Goal: Check status

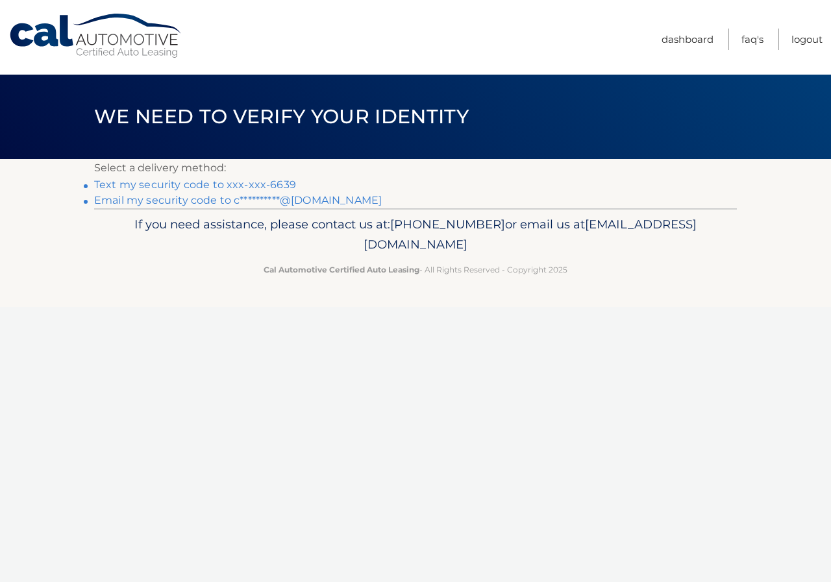
click at [182, 202] on link "**********" at bounding box center [237, 200] width 287 height 12
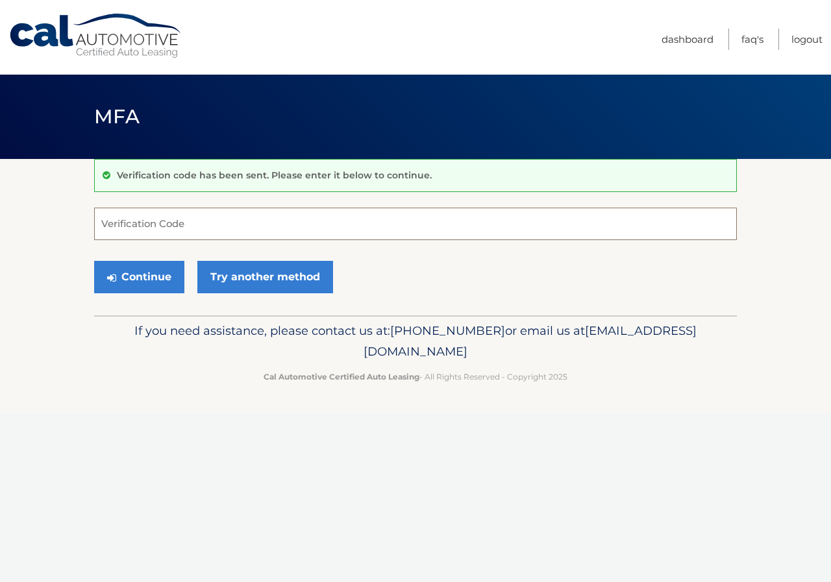
click at [237, 226] on input "Verification Code" at bounding box center [415, 224] width 642 height 32
type input "563789"
click at [114, 269] on button "Continue" at bounding box center [139, 277] width 90 height 32
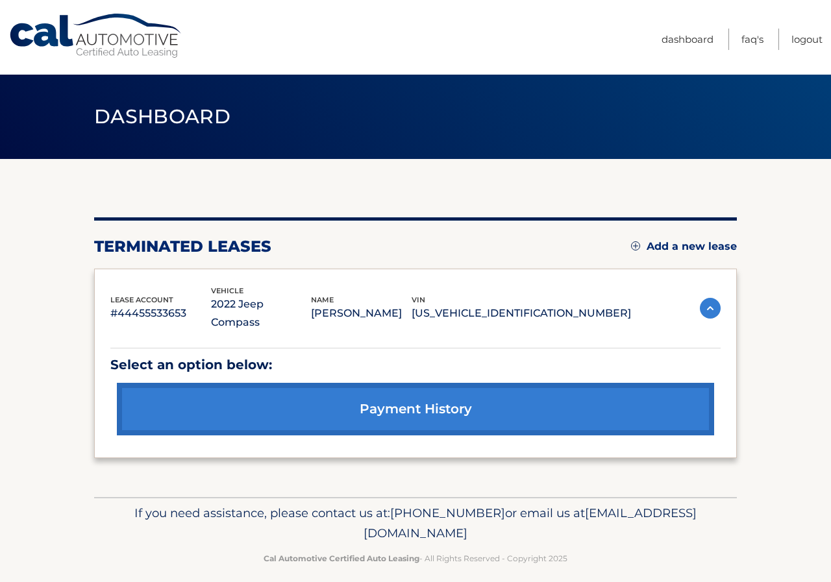
click at [465, 383] on link "payment history" at bounding box center [415, 409] width 597 height 53
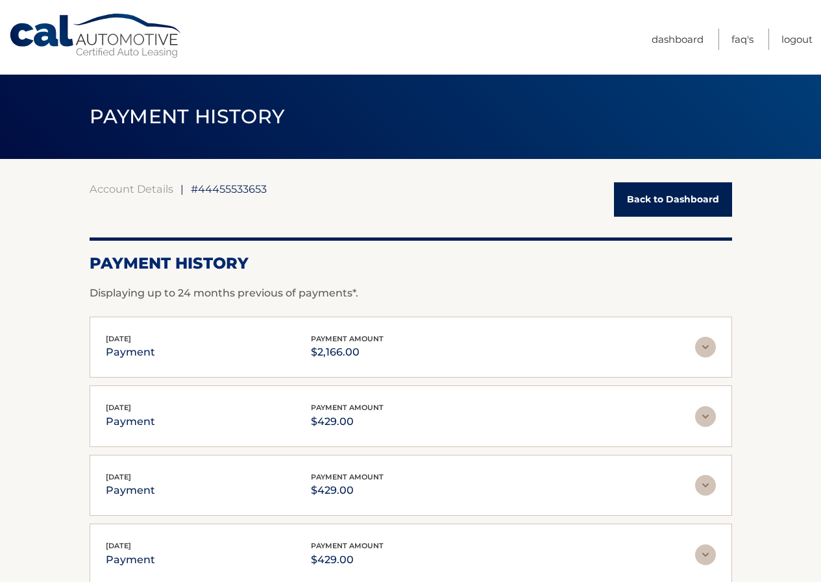
click at [707, 350] on img at bounding box center [705, 347] width 21 height 21
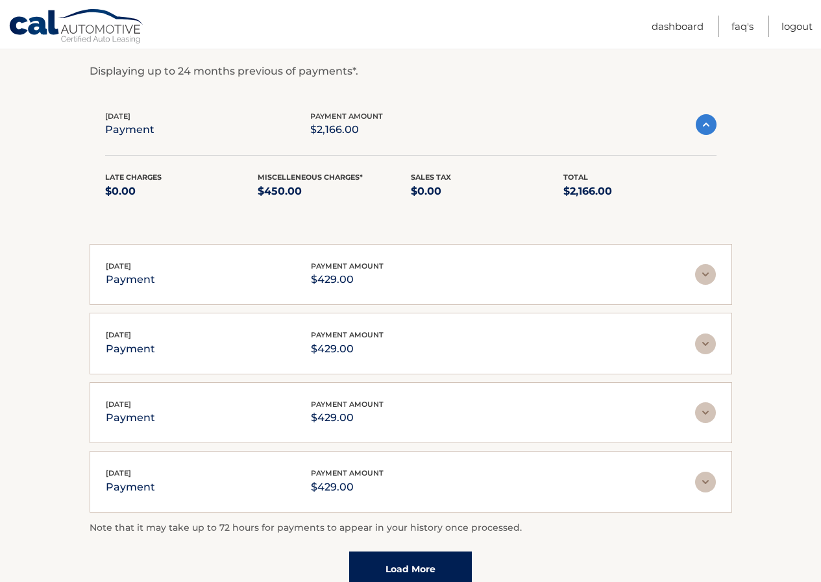
scroll to position [221, 0]
click at [700, 282] on img at bounding box center [705, 275] width 21 height 21
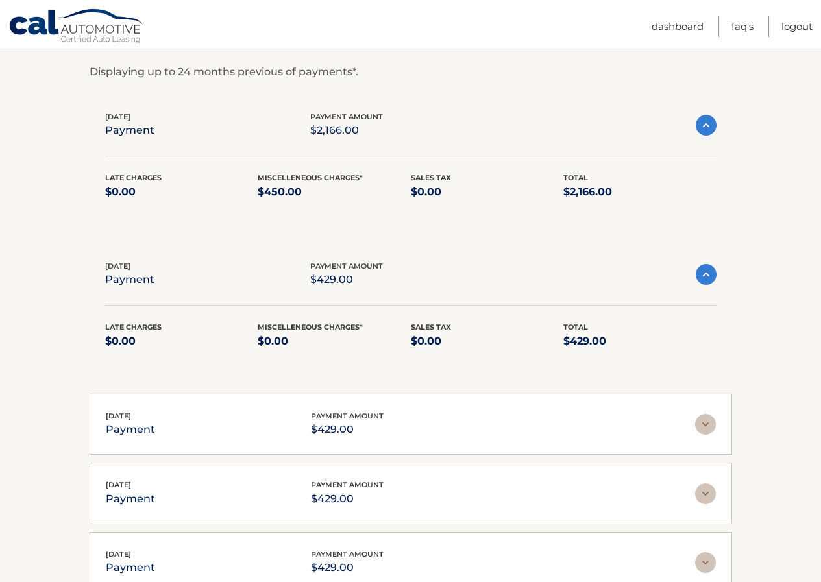
click at [703, 130] on img at bounding box center [706, 125] width 21 height 21
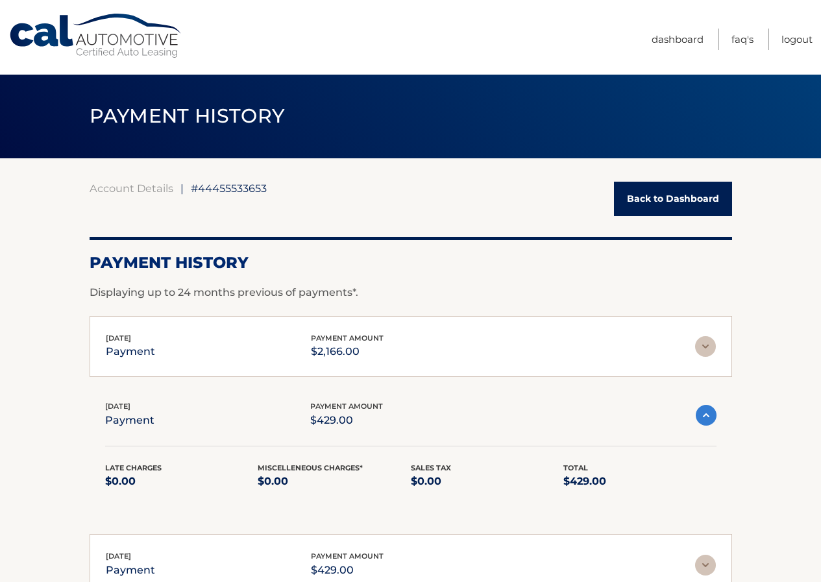
scroll to position [0, 0]
